Goal: Task Accomplishment & Management: Use online tool/utility

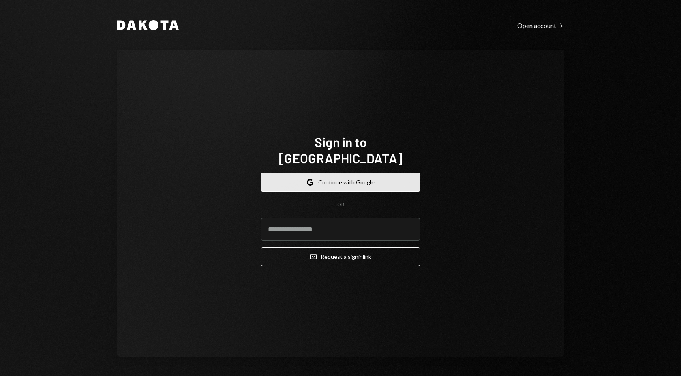
click at [361, 175] on button "Google Continue with Google" at bounding box center [340, 182] width 159 height 19
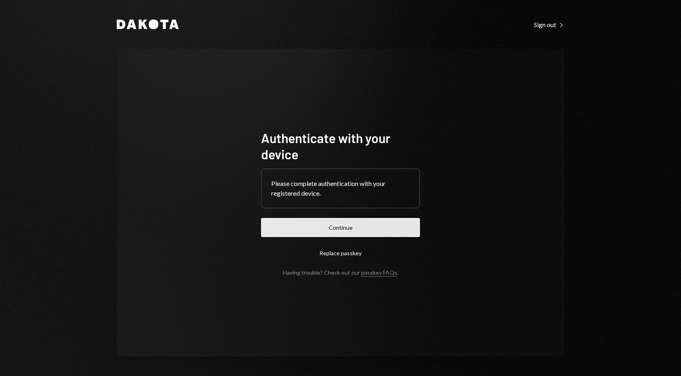
click at [372, 230] on button "Continue" at bounding box center [340, 227] width 159 height 19
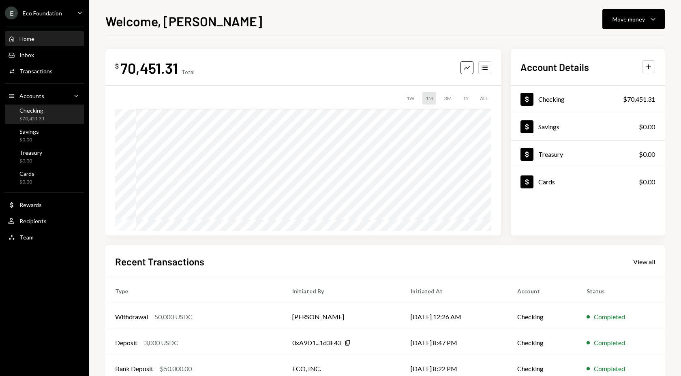
click at [27, 109] on div "Checking" at bounding box center [31, 110] width 25 height 7
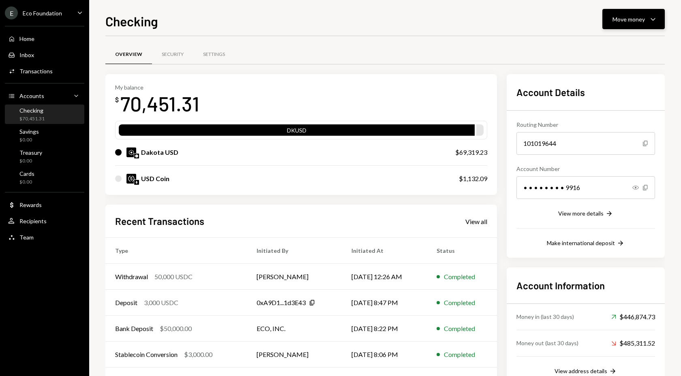
click at [628, 14] on div "Move money Caret Down" at bounding box center [634, 19] width 42 height 10
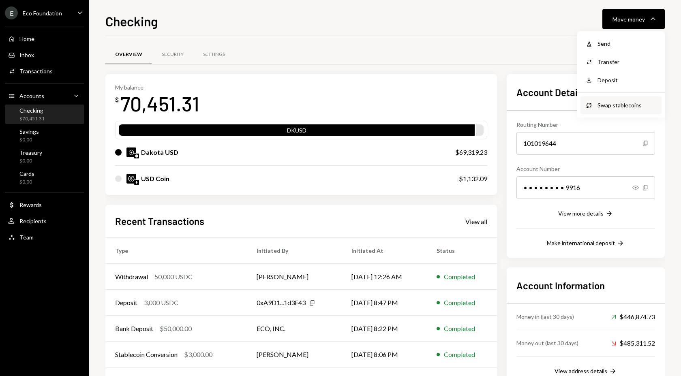
click at [609, 102] on div "Swap stablecoins" at bounding box center [627, 105] width 59 height 9
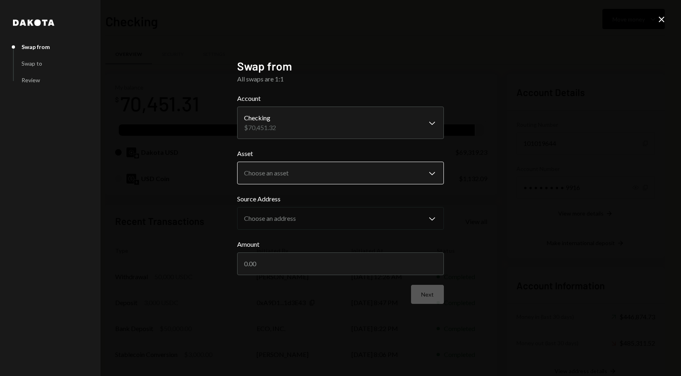
click at [282, 179] on body "E Eco Foundation Caret Down Home Home Inbox Inbox Activities Transactions Accou…" at bounding box center [340, 188] width 681 height 376
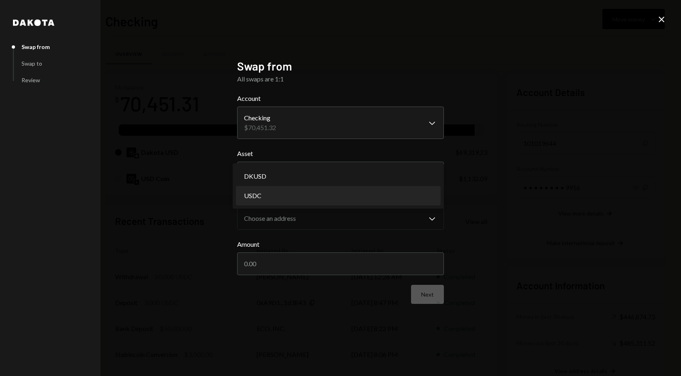
select select "****"
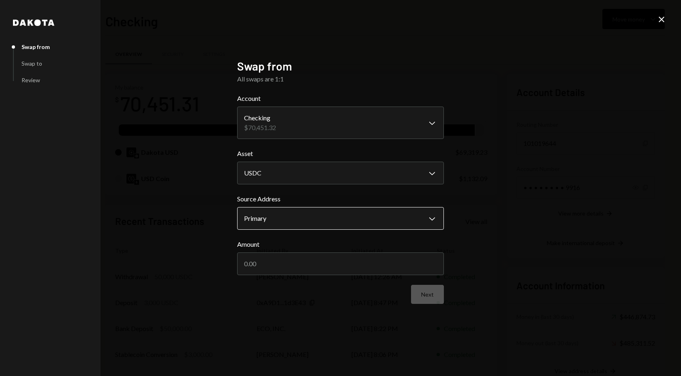
click at [276, 218] on body "E Eco Foundation Caret Down Home Home Inbox Inbox Activities Transactions Accou…" at bounding box center [340, 188] width 681 height 376
click at [397, 271] on input "Amount" at bounding box center [340, 264] width 207 height 23
type input "40000"
click at [423, 296] on button "Next" at bounding box center [427, 294] width 33 height 19
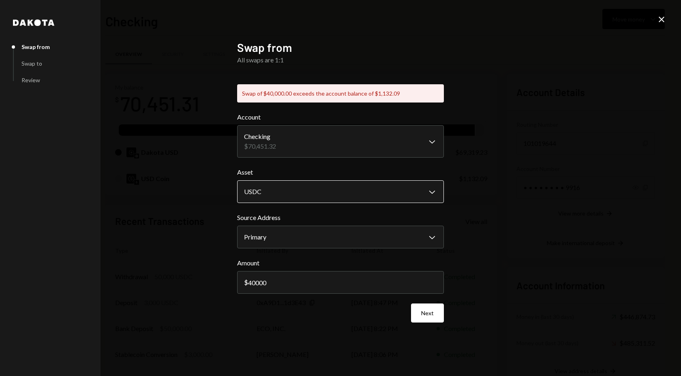
click at [317, 197] on body "E Eco Foundation Caret Down Home Home Inbox Inbox Activities Transactions Accou…" at bounding box center [340, 188] width 681 height 376
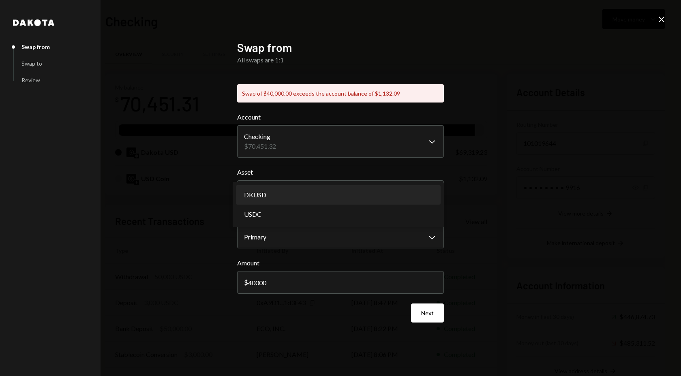
select select "*****"
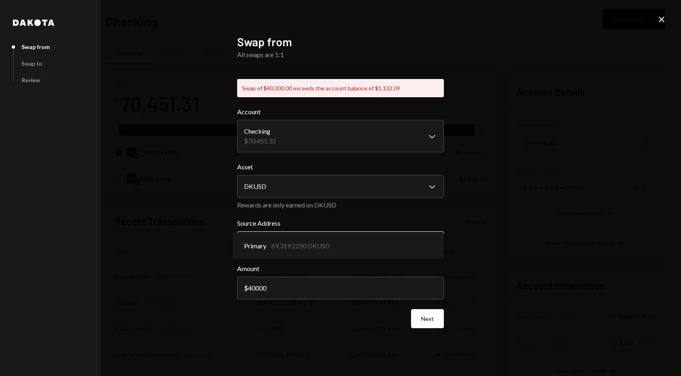
click at [300, 241] on body "E Eco Foundation Caret Down Home Home Inbox Inbox Activities Transactions Accou…" at bounding box center [340, 188] width 681 height 376
click at [424, 320] on button "Next" at bounding box center [427, 318] width 33 height 19
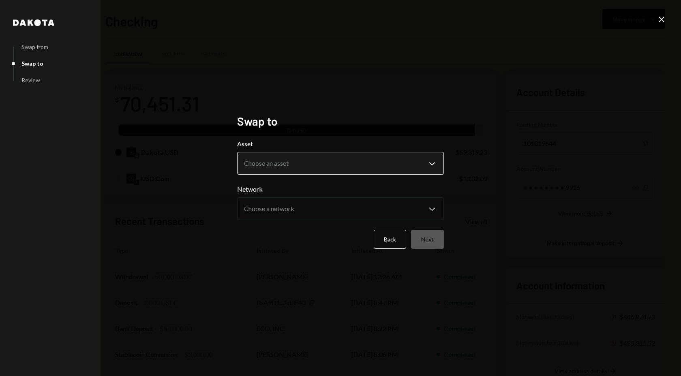
click at [281, 164] on body "E Eco Foundation Caret Down Home Home Inbox Inbox Activities Transactions Accou…" at bounding box center [340, 188] width 681 height 376
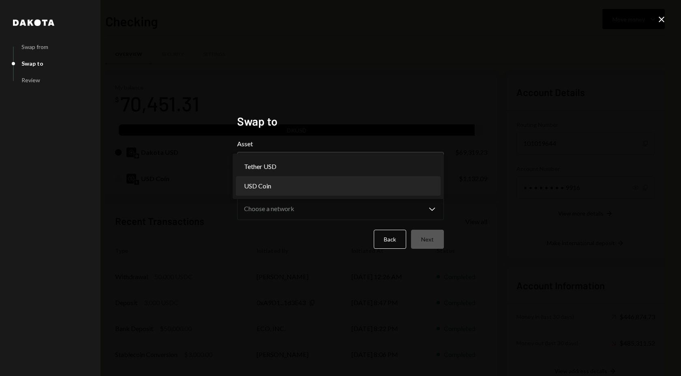
select select "****"
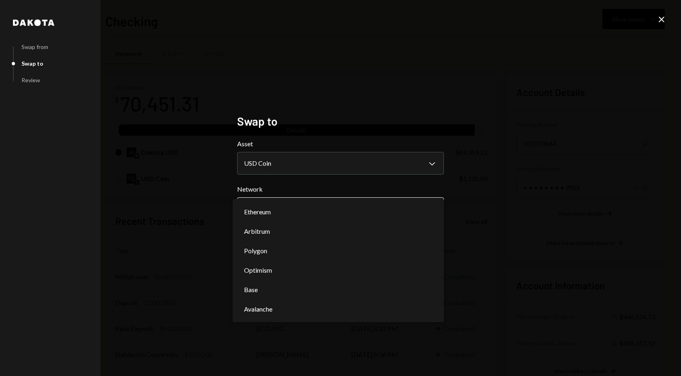
click at [346, 212] on body "E Eco Foundation Caret Down Home Home Inbox Inbox Activities Transactions Accou…" at bounding box center [340, 188] width 681 height 376
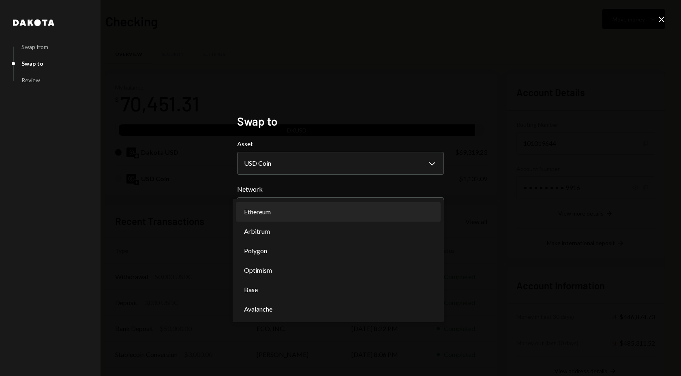
select select "**********"
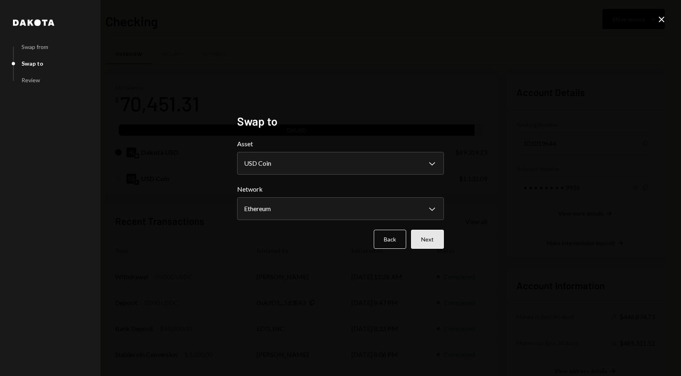
click at [430, 242] on button "Next" at bounding box center [427, 239] width 33 height 19
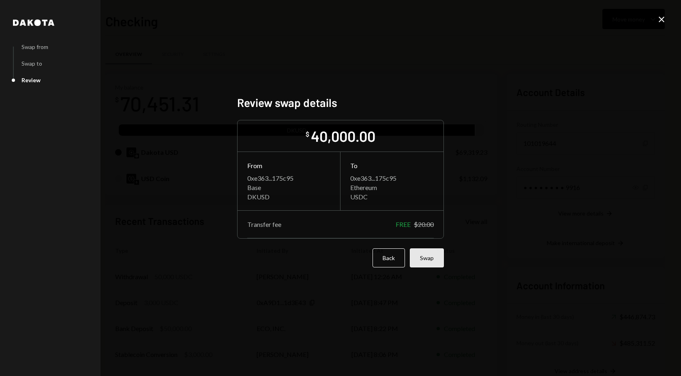
click at [423, 259] on button "Swap" at bounding box center [427, 258] width 34 height 19
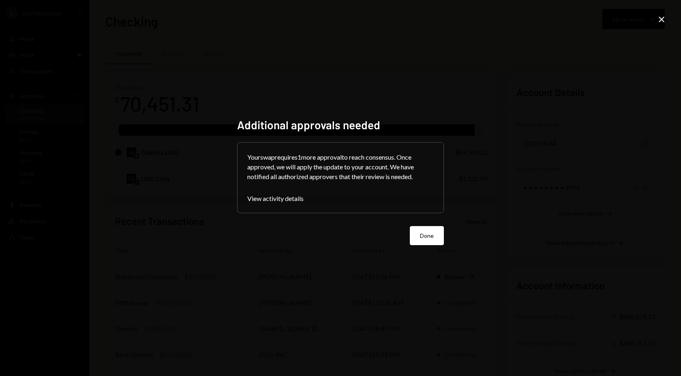
click at [436, 245] on div "Additional approvals needed Your swap requires 1 more approval to reach consens…" at bounding box center [340, 188] width 207 height 141
click at [433, 241] on button "Done" at bounding box center [427, 235] width 34 height 19
